Goal: Task Accomplishment & Management: Manage account settings

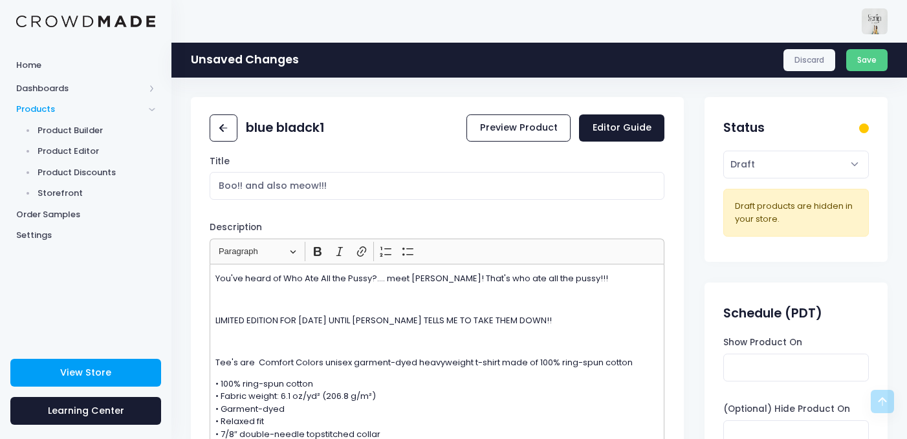
scroll to position [594, 0]
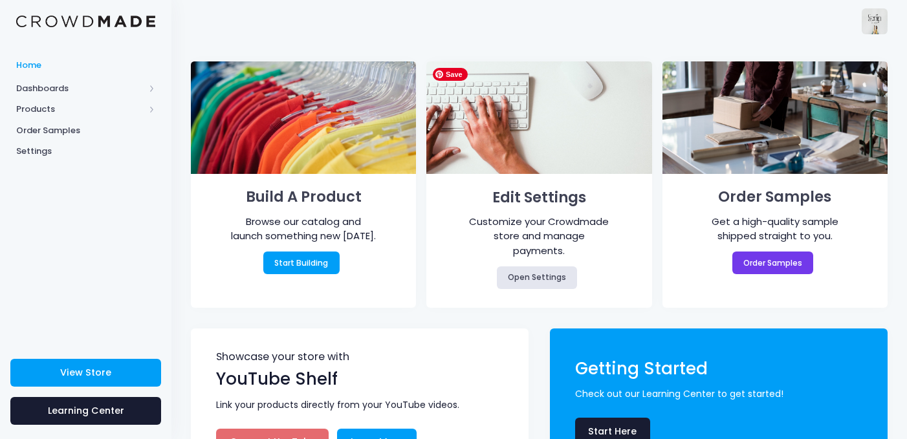
scroll to position [39, 0]
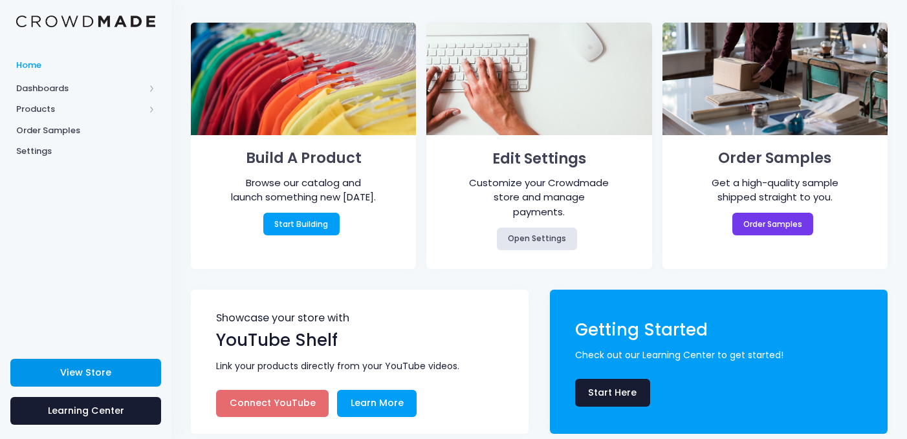
click at [104, 373] on span "View Store" at bounding box center [85, 372] width 51 height 13
